Goal: Information Seeking & Learning: Learn about a topic

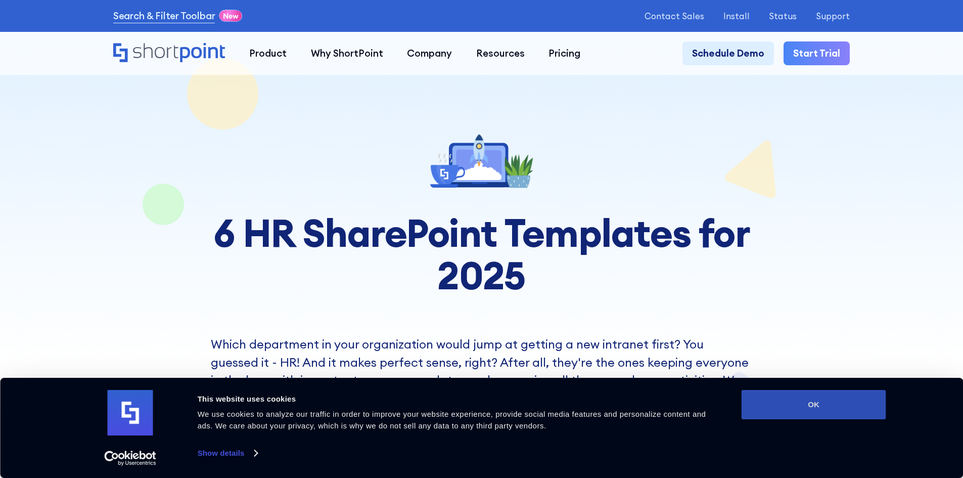
click at [765, 411] on button "OK" at bounding box center [813, 404] width 145 height 29
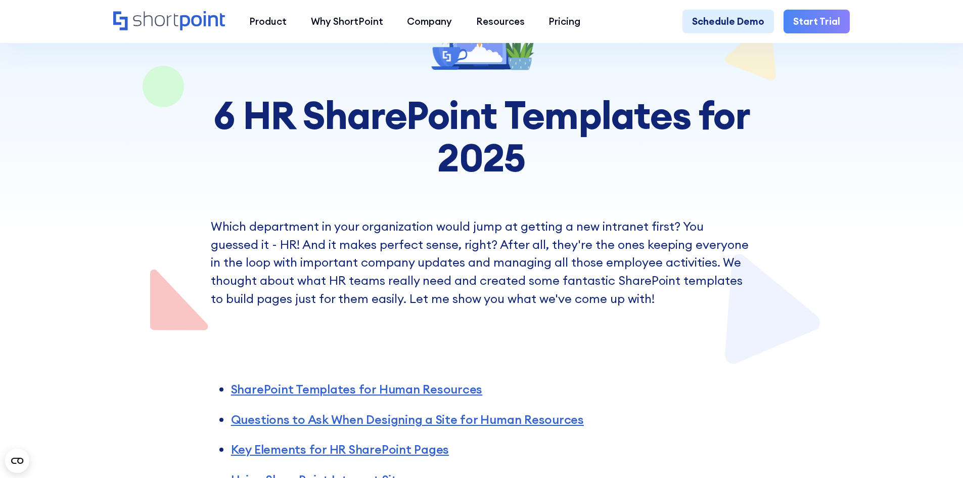
scroll to position [303, 0]
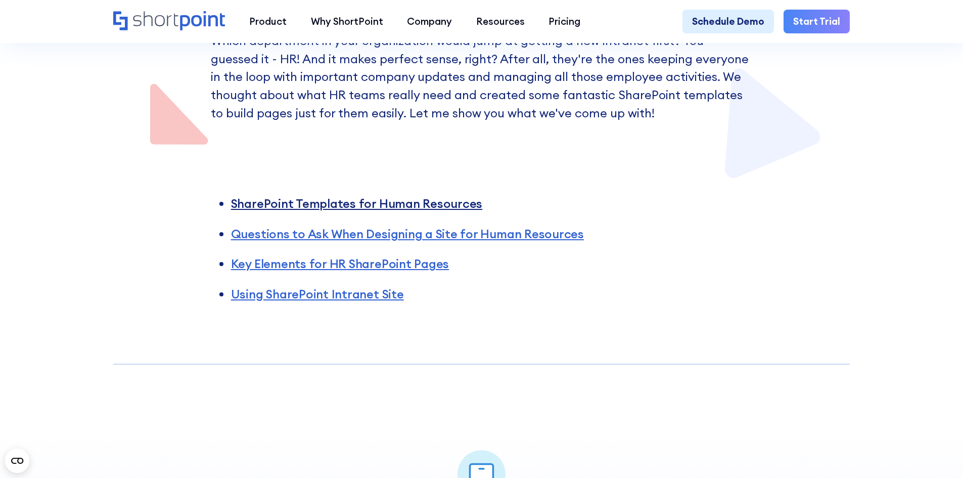
click at [424, 204] on link "SharePoint Templates for Human Resources" at bounding box center [356, 203] width 251 height 15
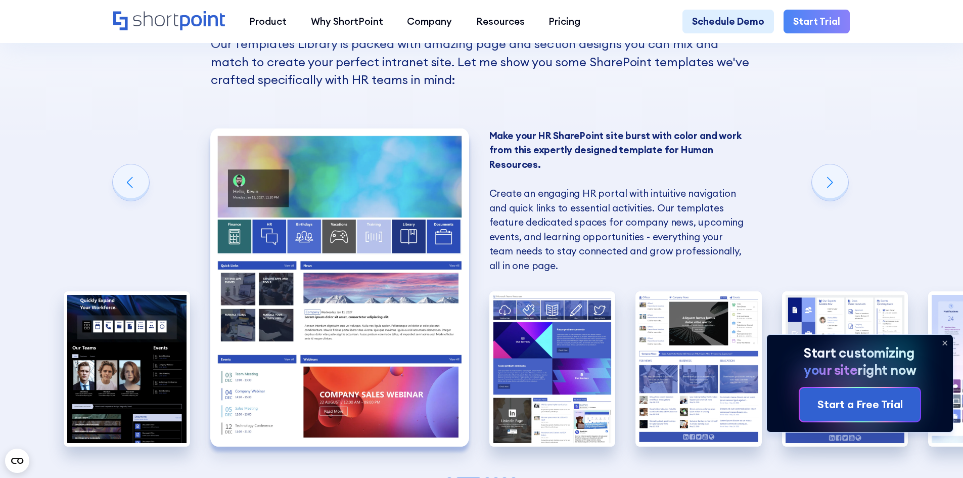
scroll to position [1062, 0]
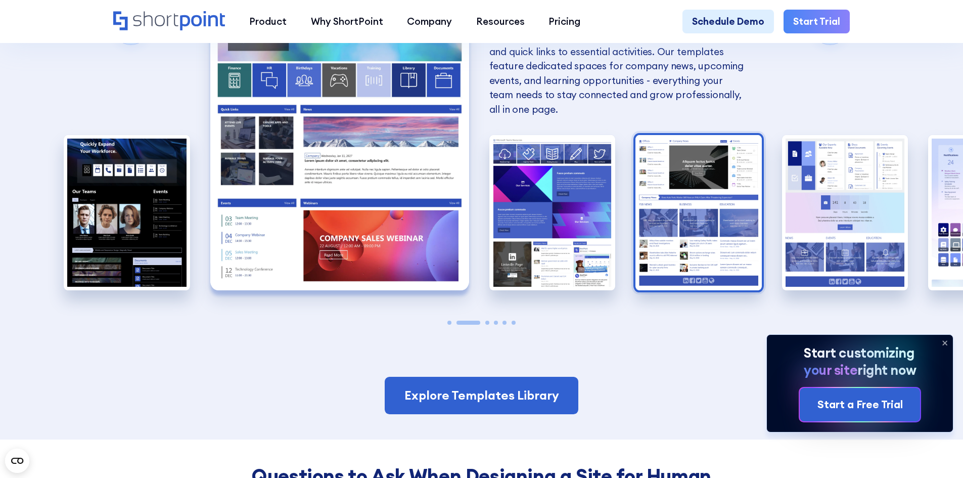
click at [732, 246] on img "4 / 6" at bounding box center [698, 212] width 126 height 155
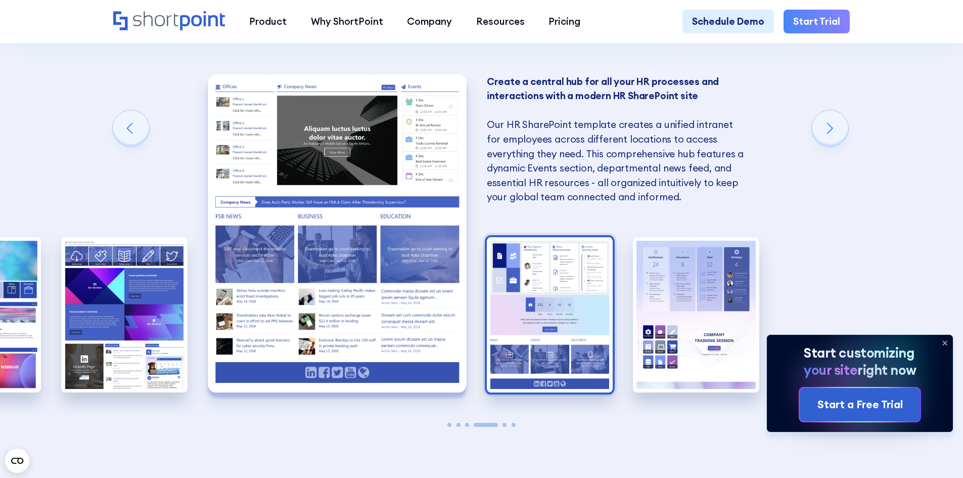
scroll to position [961, 0]
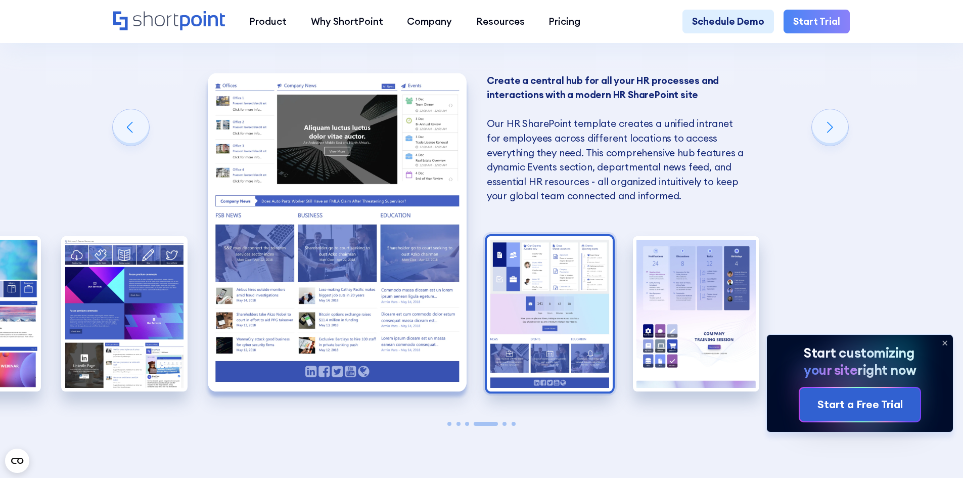
click at [514, 285] on img "5 / 6" at bounding box center [550, 313] width 126 height 155
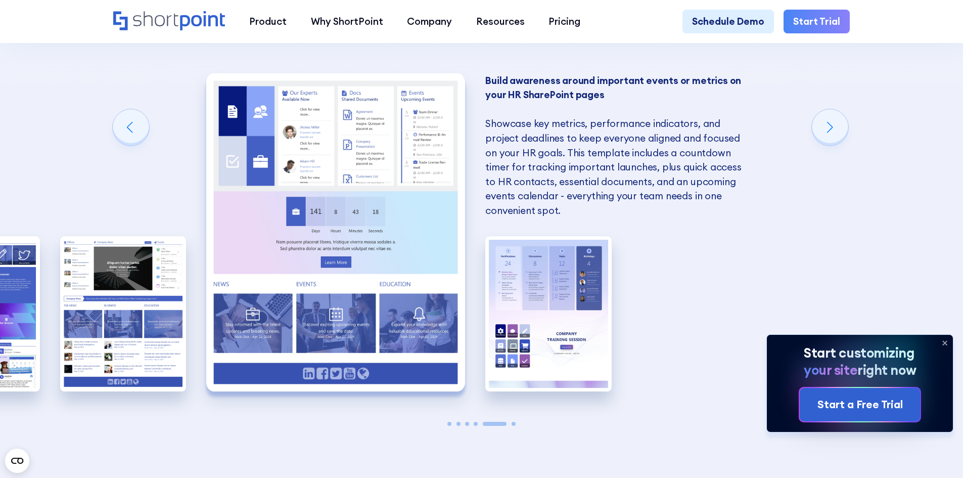
click at [514, 285] on img "6 / 6" at bounding box center [548, 313] width 126 height 155
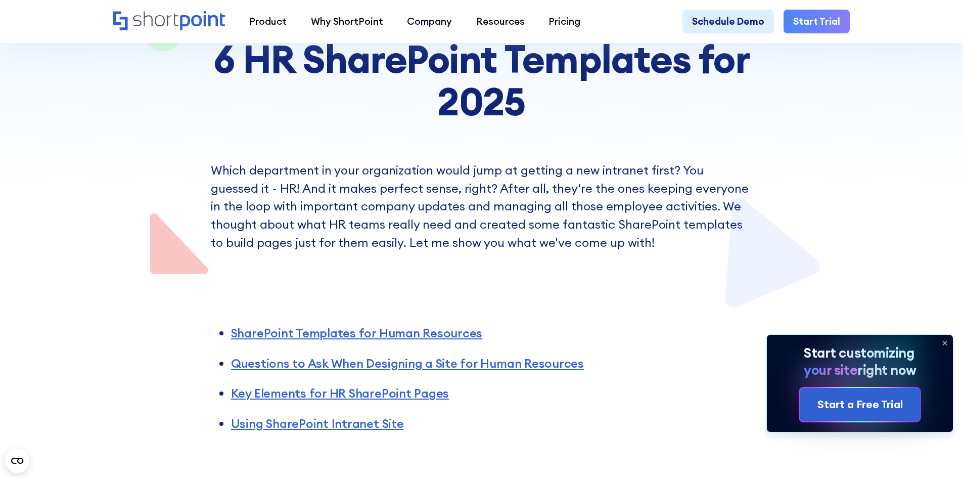
scroll to position [253, 0]
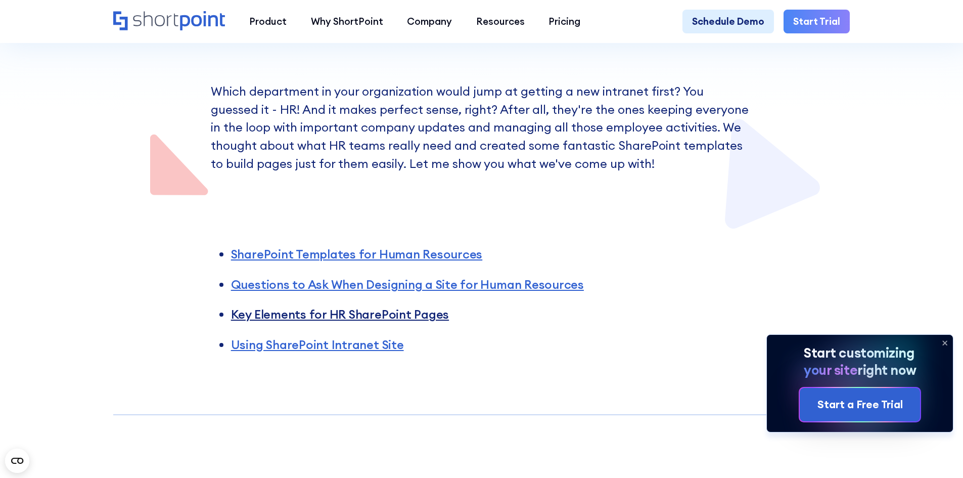
click at [388, 321] on link "Key Elements for HR SharePoint Pages" at bounding box center [340, 313] width 218 height 15
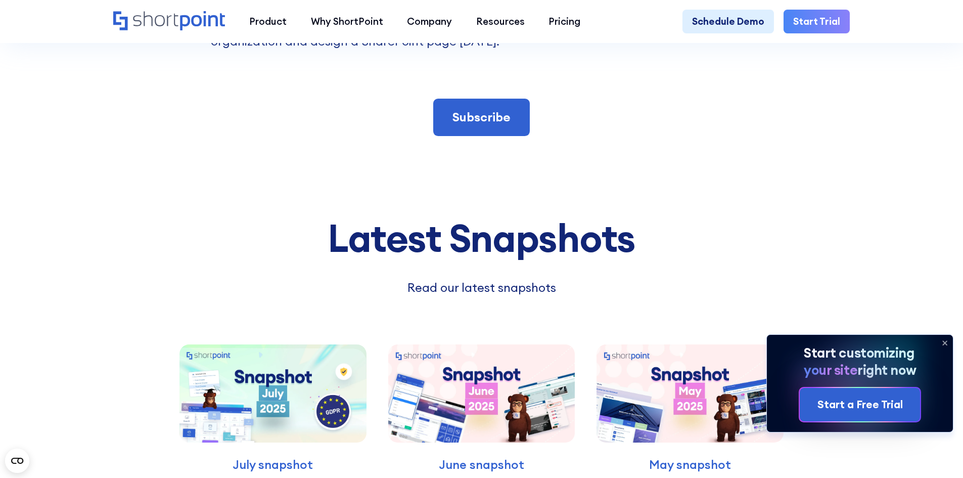
scroll to position [4147, 0]
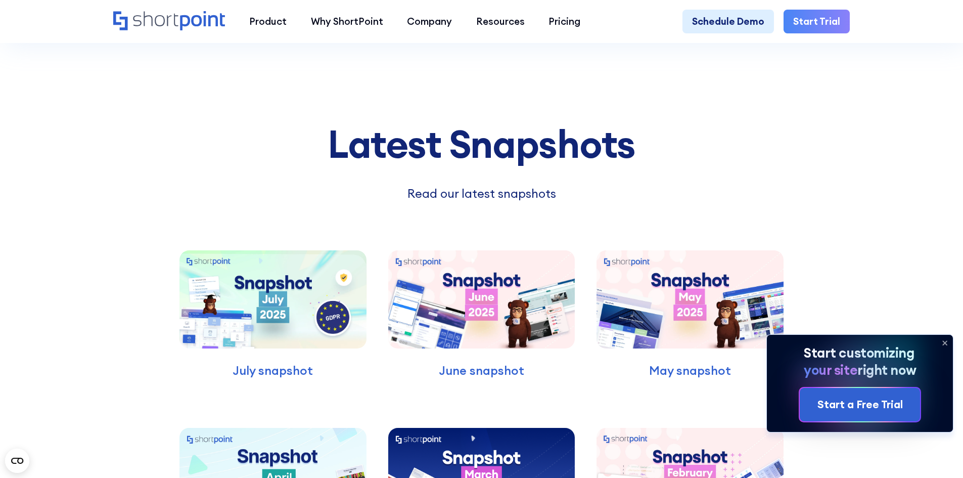
click at [306, 313] on img at bounding box center [272, 299] width 187 height 98
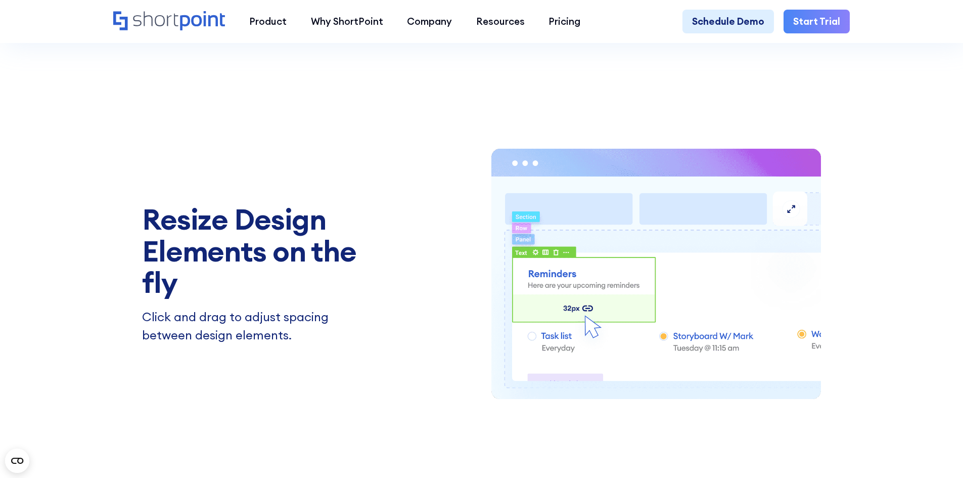
scroll to position [1466, 0]
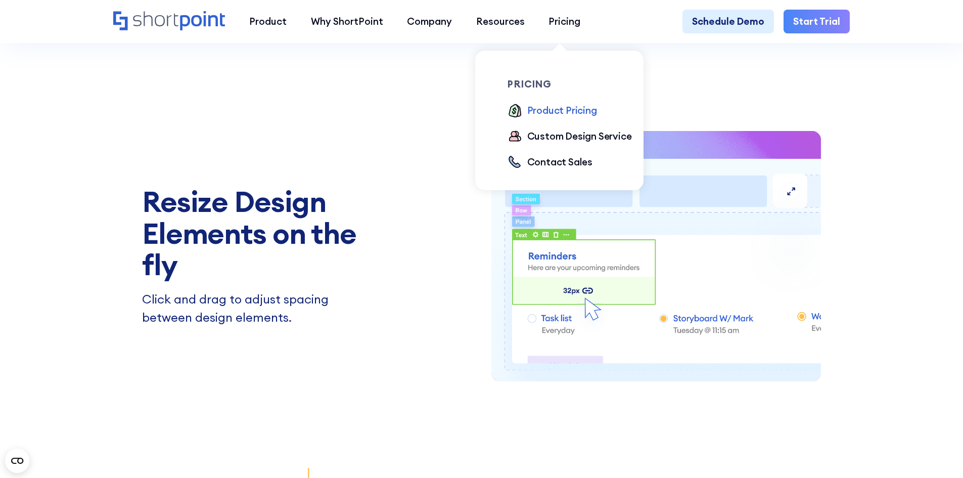
click at [555, 106] on div "Product Pricing" at bounding box center [562, 110] width 70 height 15
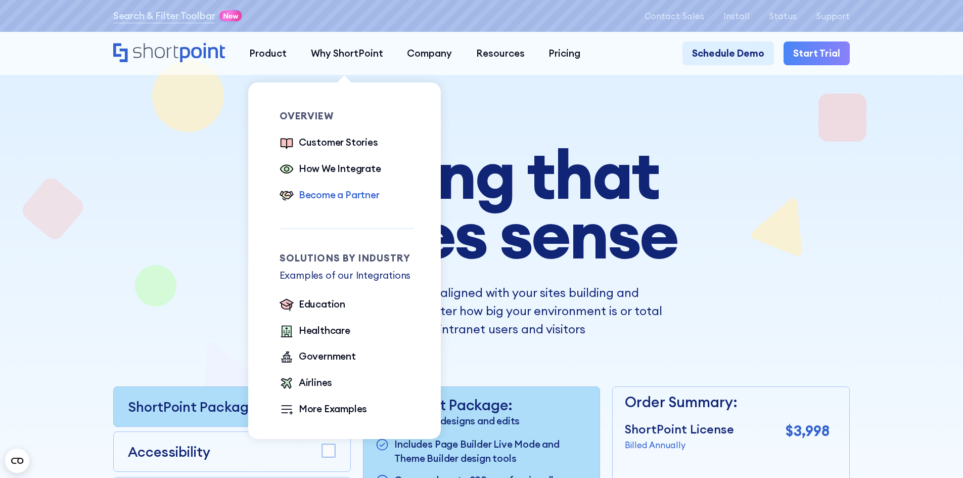
click at [337, 194] on div "Become a Partner" at bounding box center [339, 195] width 81 height 15
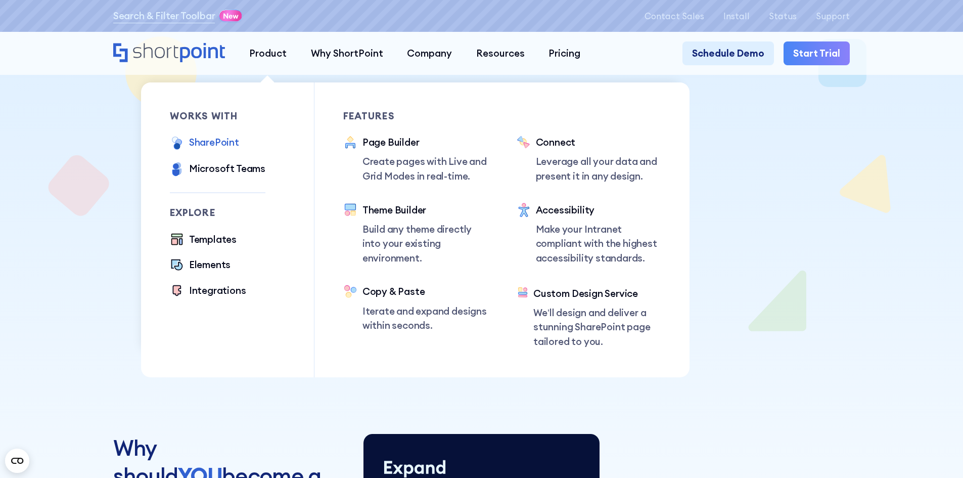
click at [222, 143] on div "SharePoint" at bounding box center [214, 142] width 50 height 15
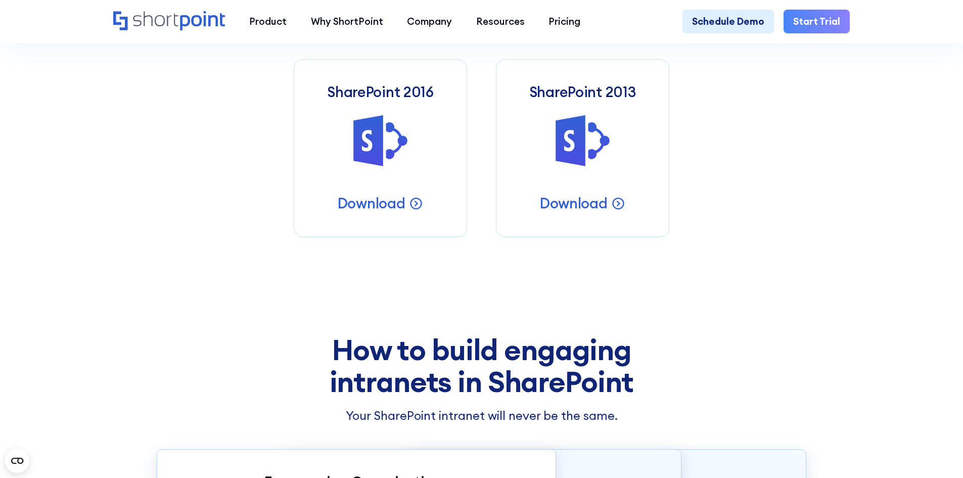
scroll to position [455, 0]
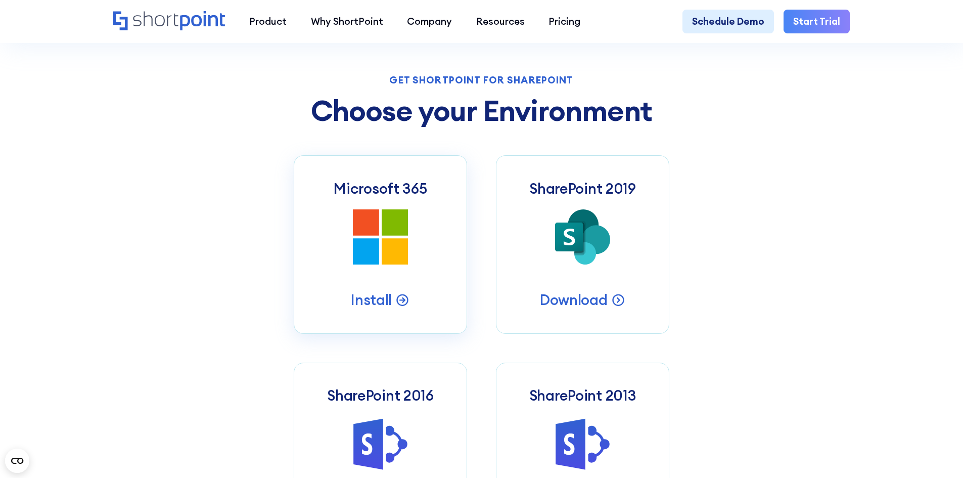
click at [373, 225] on icon at bounding box center [366, 222] width 26 height 26
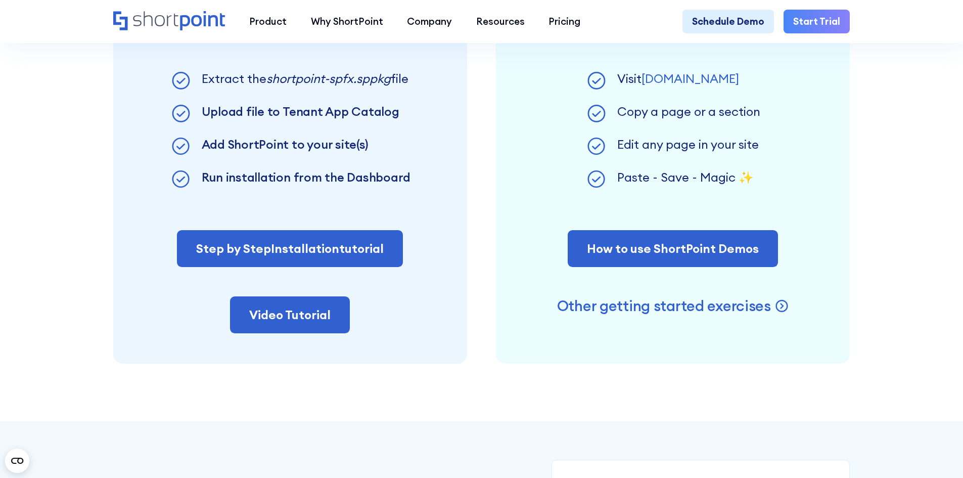
scroll to position [1112, 0]
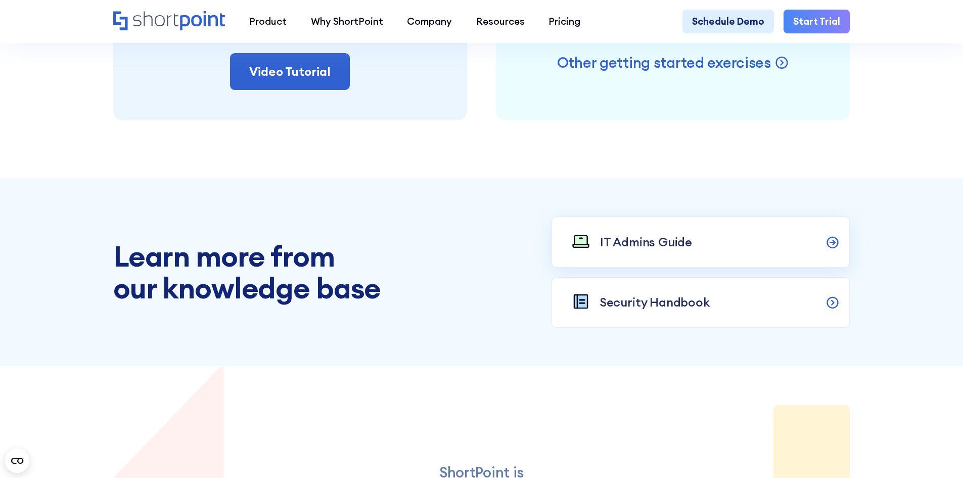
click at [666, 267] on link "IT Admins Guide" at bounding box center [700, 241] width 299 height 51
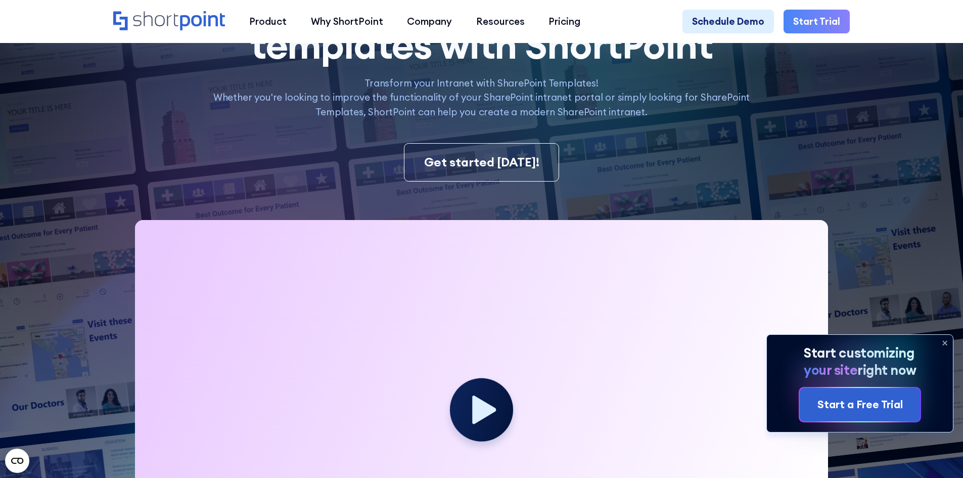
scroll to position [354, 0]
